Goal: Task Accomplishment & Management: Use online tool/utility

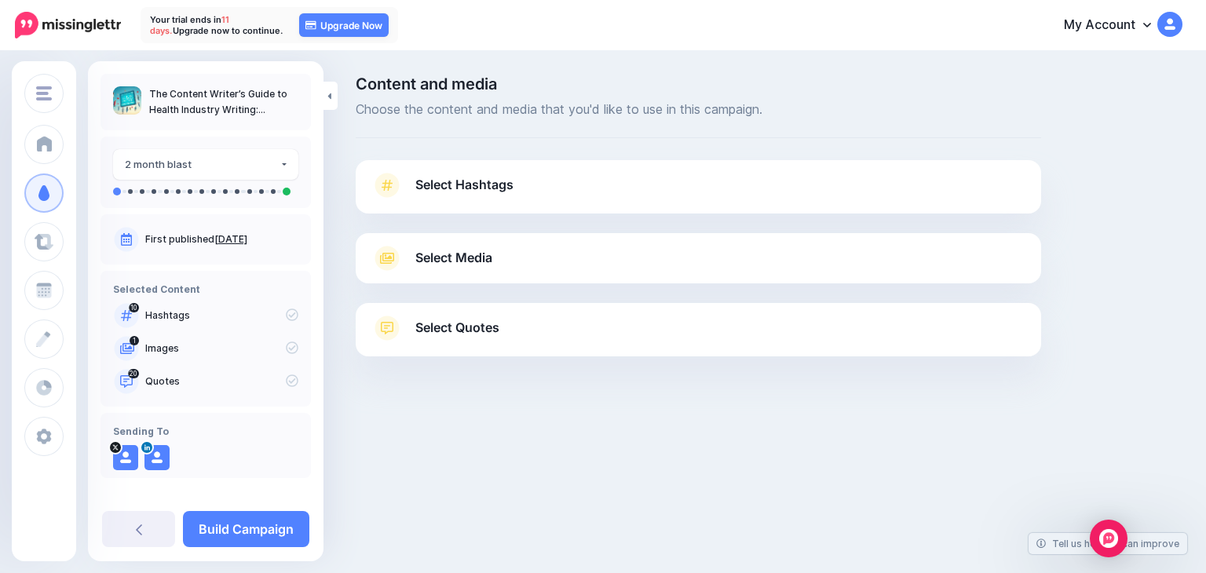
click at [515, 186] on link "Select Hashtags" at bounding box center [698, 193] width 654 height 41
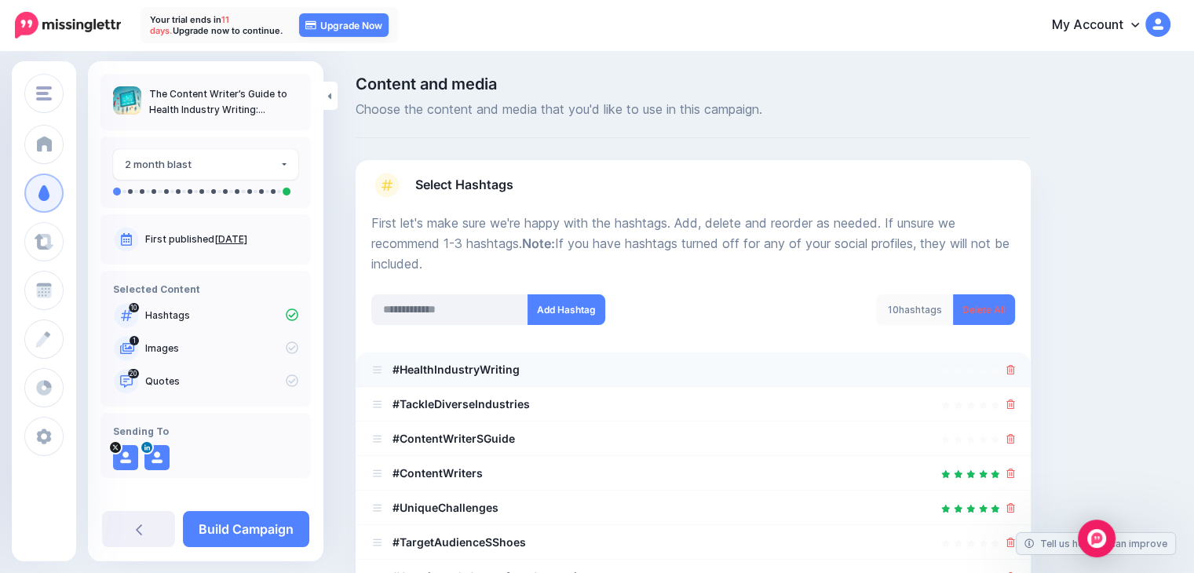
click at [373, 368] on icon at bounding box center [377, 369] width 12 height 9
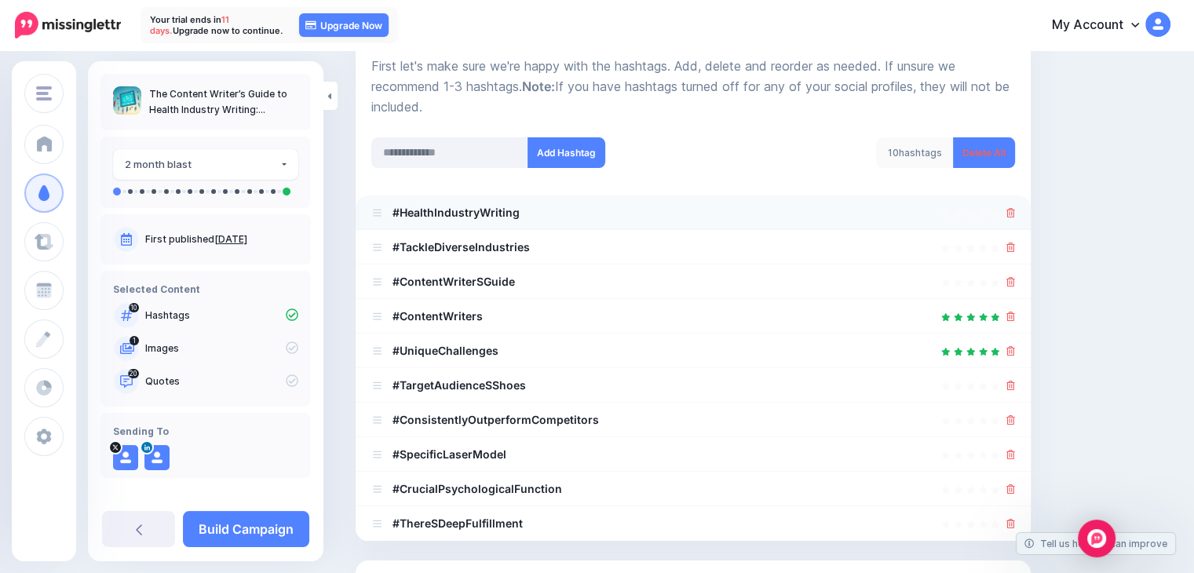
click at [472, 214] on b "#HealthIndustryWriting" at bounding box center [456, 212] width 127 height 13
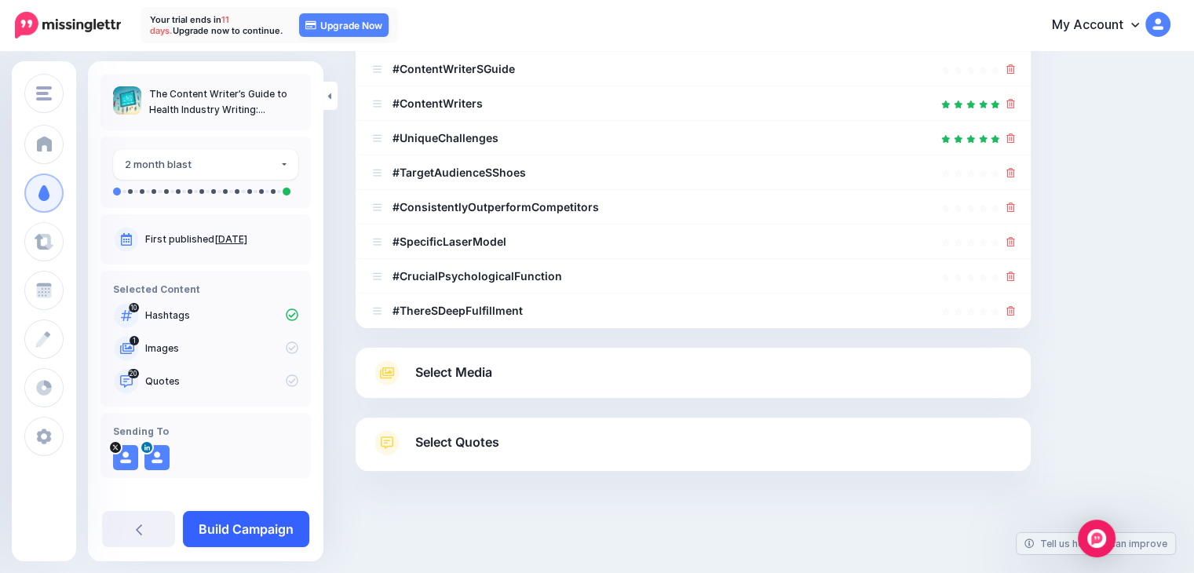
click at [265, 532] on link "Build Campaign" at bounding box center [246, 529] width 126 height 36
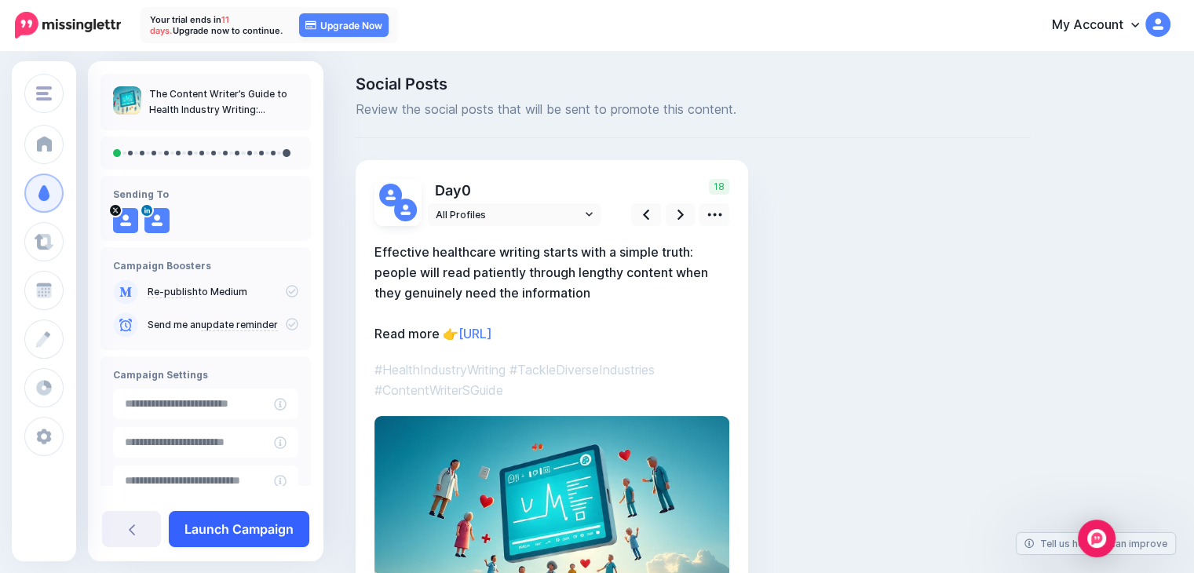
click at [246, 532] on link "Launch Campaign" at bounding box center [239, 529] width 141 height 36
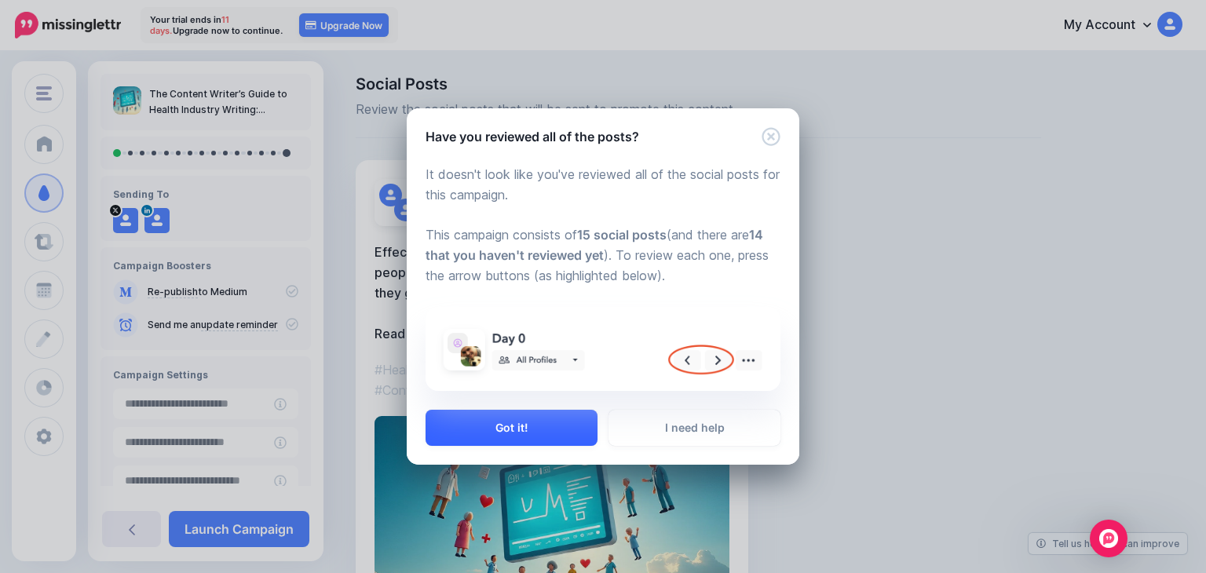
click at [540, 422] on button "Got it!" at bounding box center [512, 428] width 172 height 36
